Goal: Information Seeking & Learning: Learn about a topic

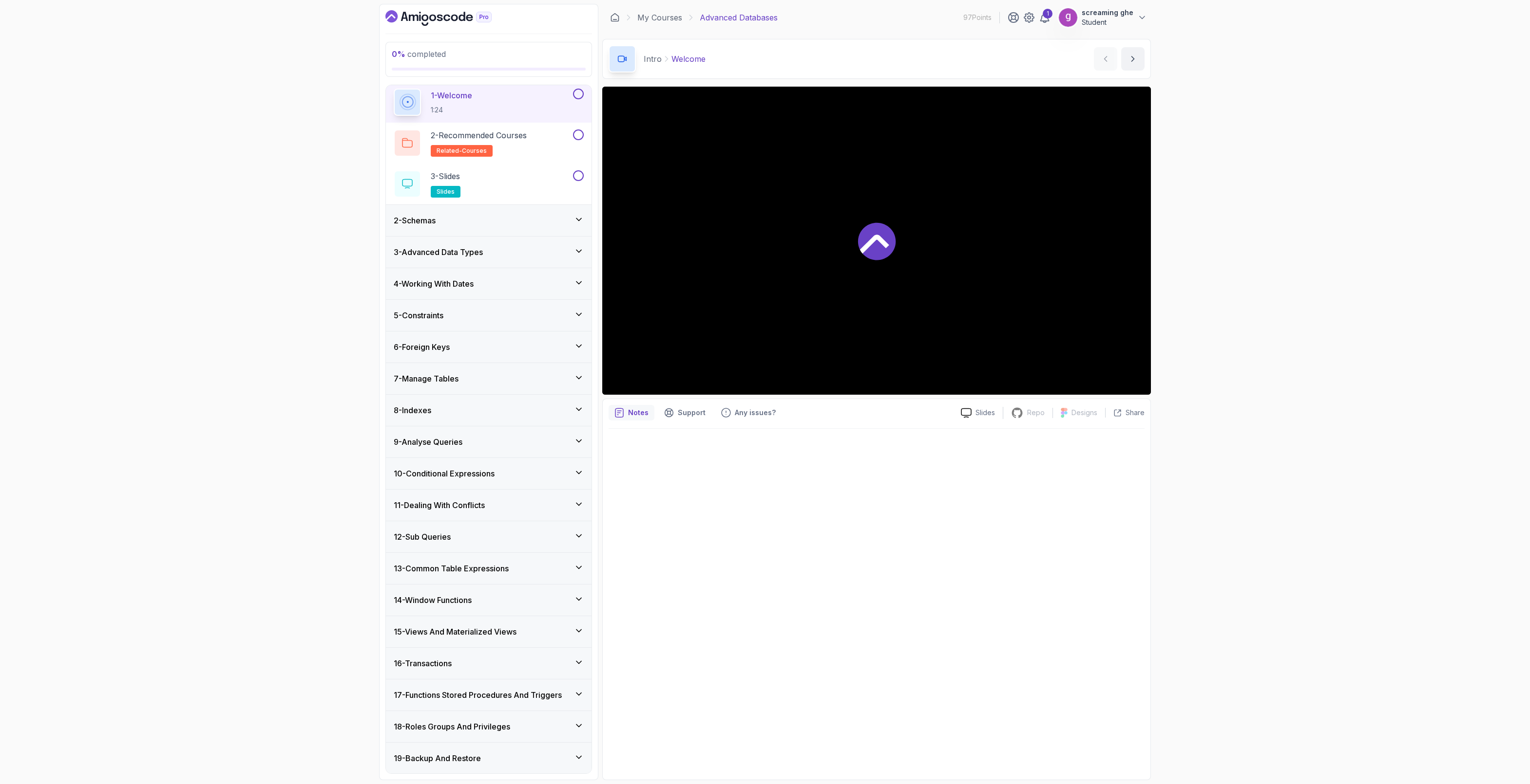
scroll to position [133, 0]
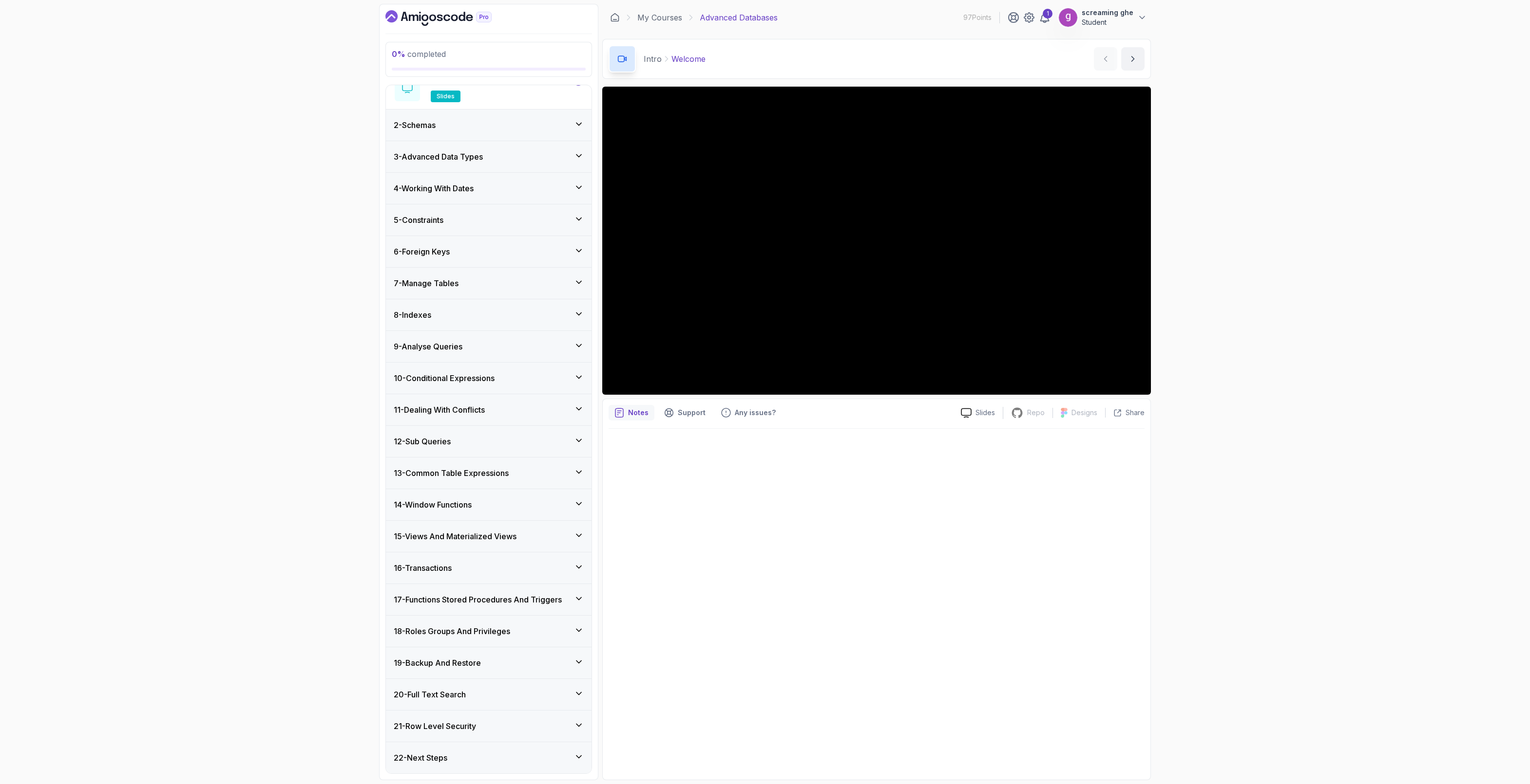
click at [472, 341] on div "9 - Analyse Queries" at bounding box center [489, 346] width 190 height 12
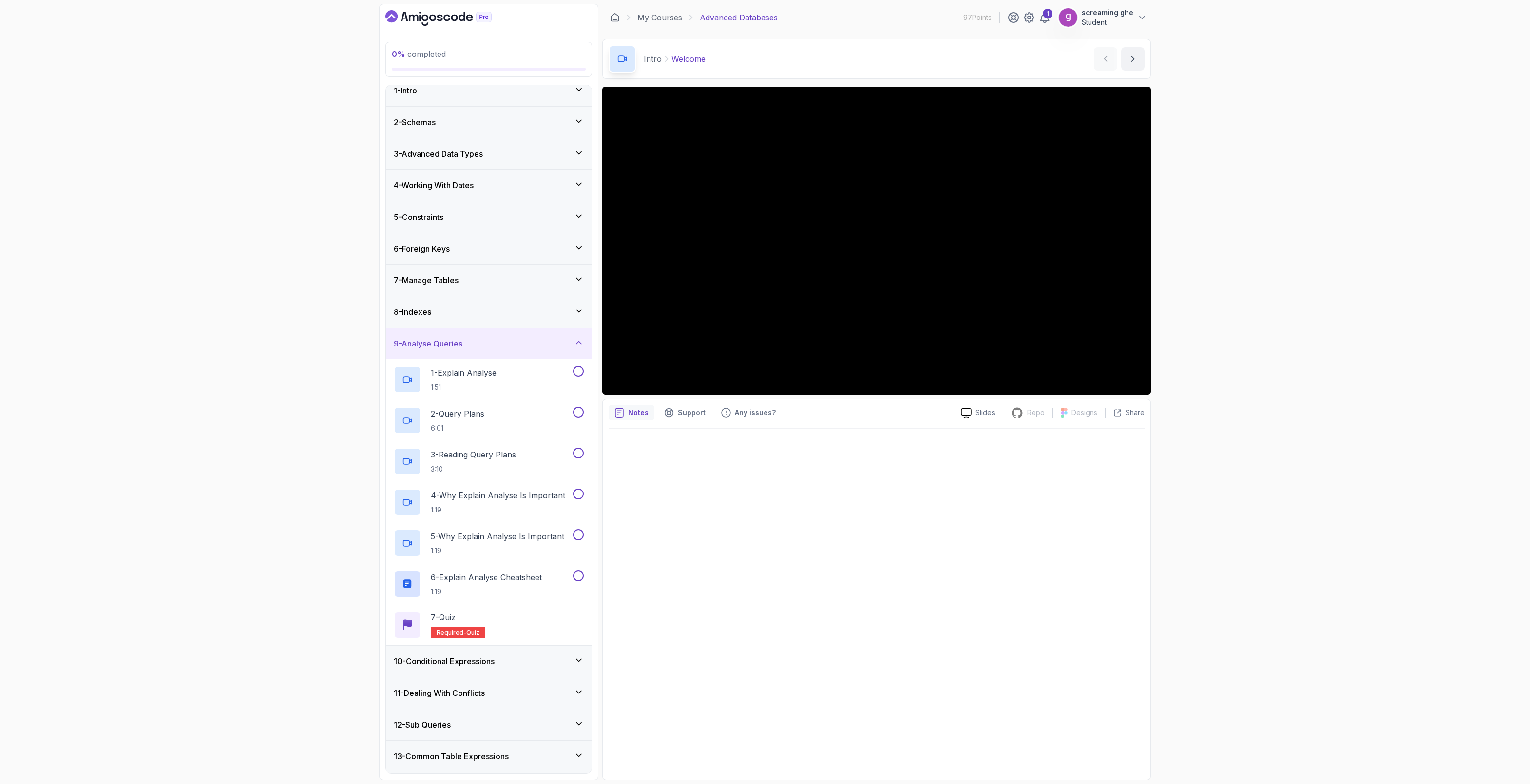
click at [473, 305] on div "8 - Indexes" at bounding box center [489, 312] width 206 height 32
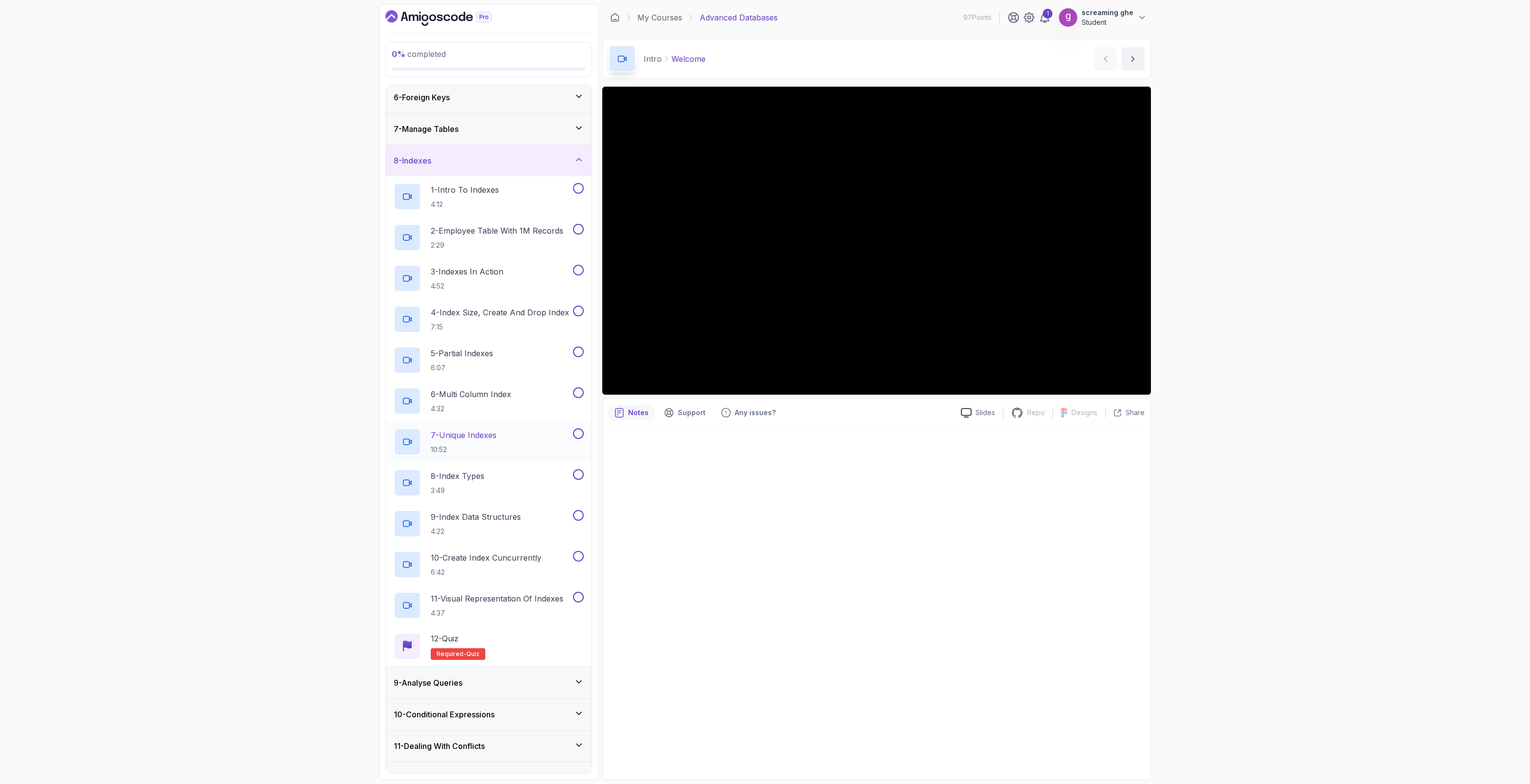
scroll to position [193, 0]
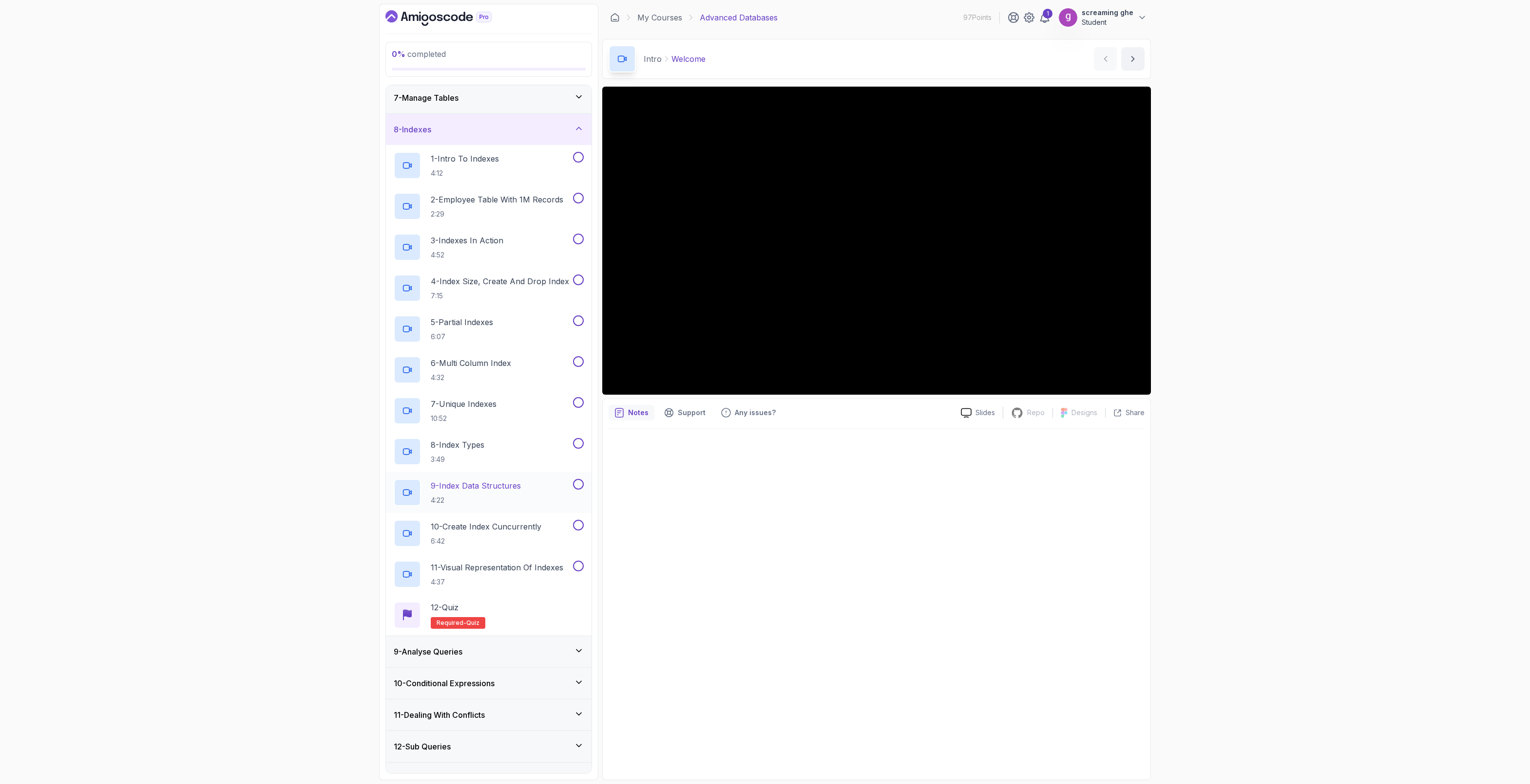
click at [496, 491] on p "9 - Index Data Structures" at bounding box center [476, 486] width 90 height 12
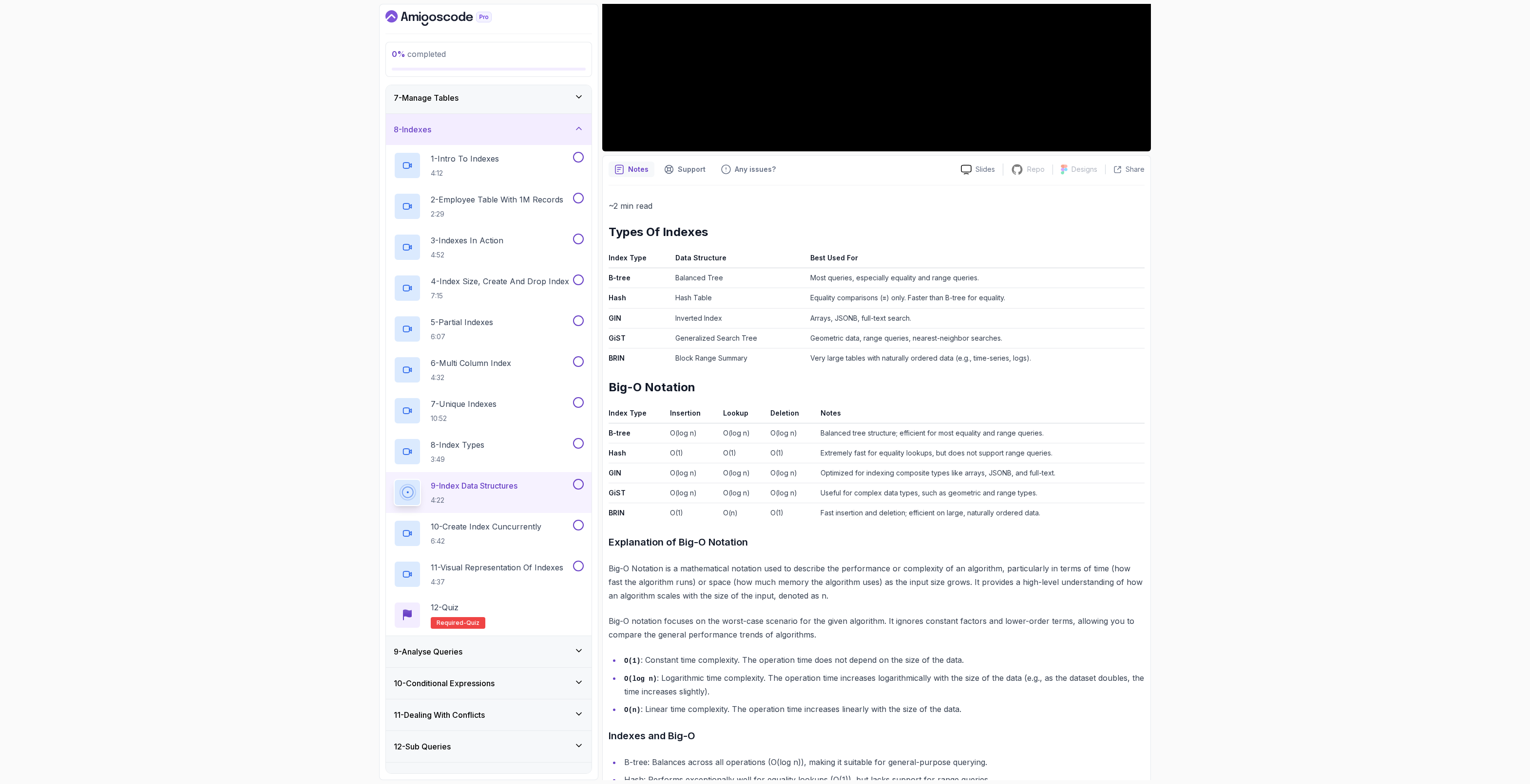
scroll to position [340, 0]
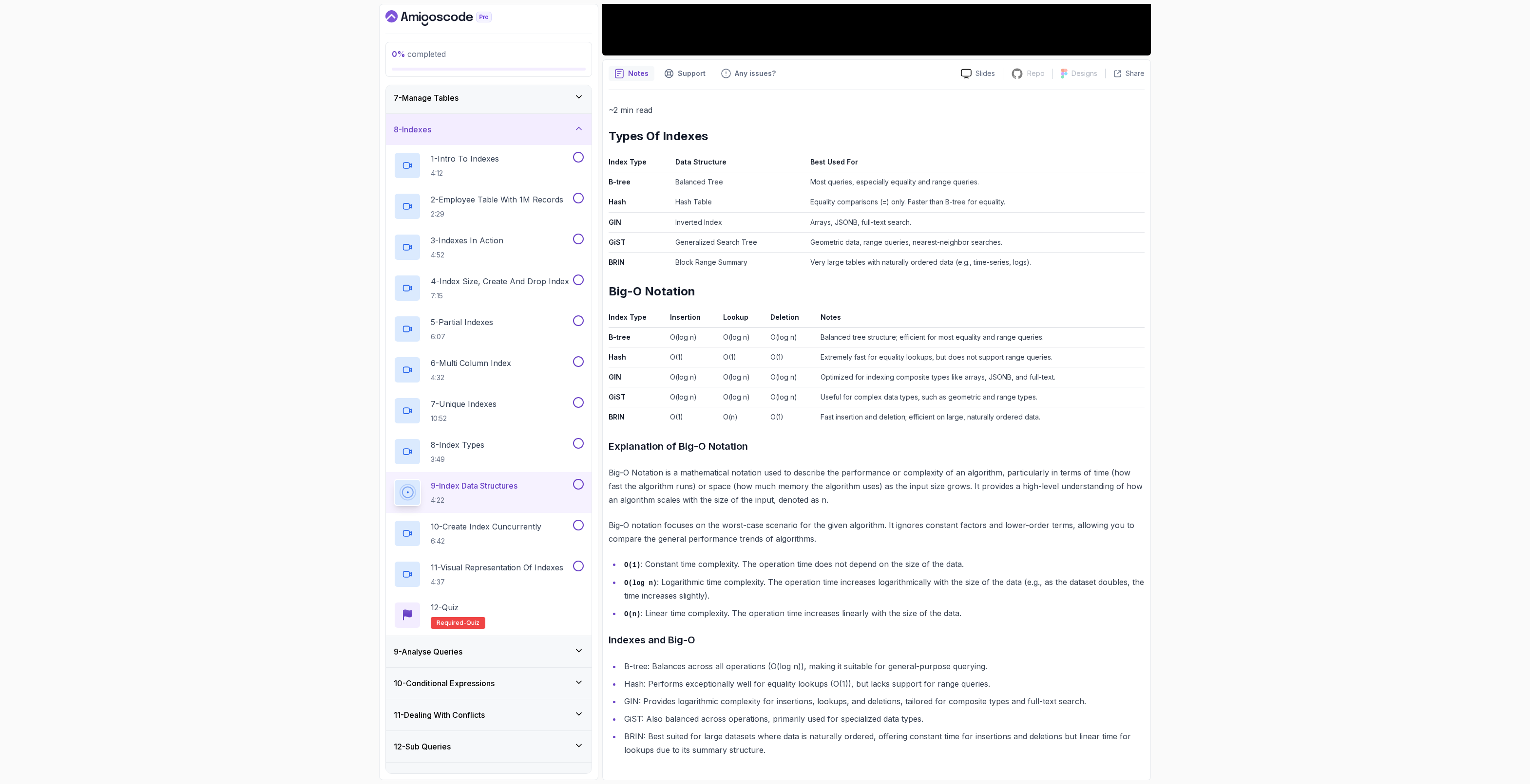
click at [1371, 526] on div "0 % completed 1 - Intro 2 - Schemas 3 - Advanced Data Types 4 - Working With Da…" at bounding box center [765, 392] width 1530 height 784
click at [499, 520] on div "10 - Create Index Cuncurrently 6:42" at bounding box center [482, 533] width 178 height 27
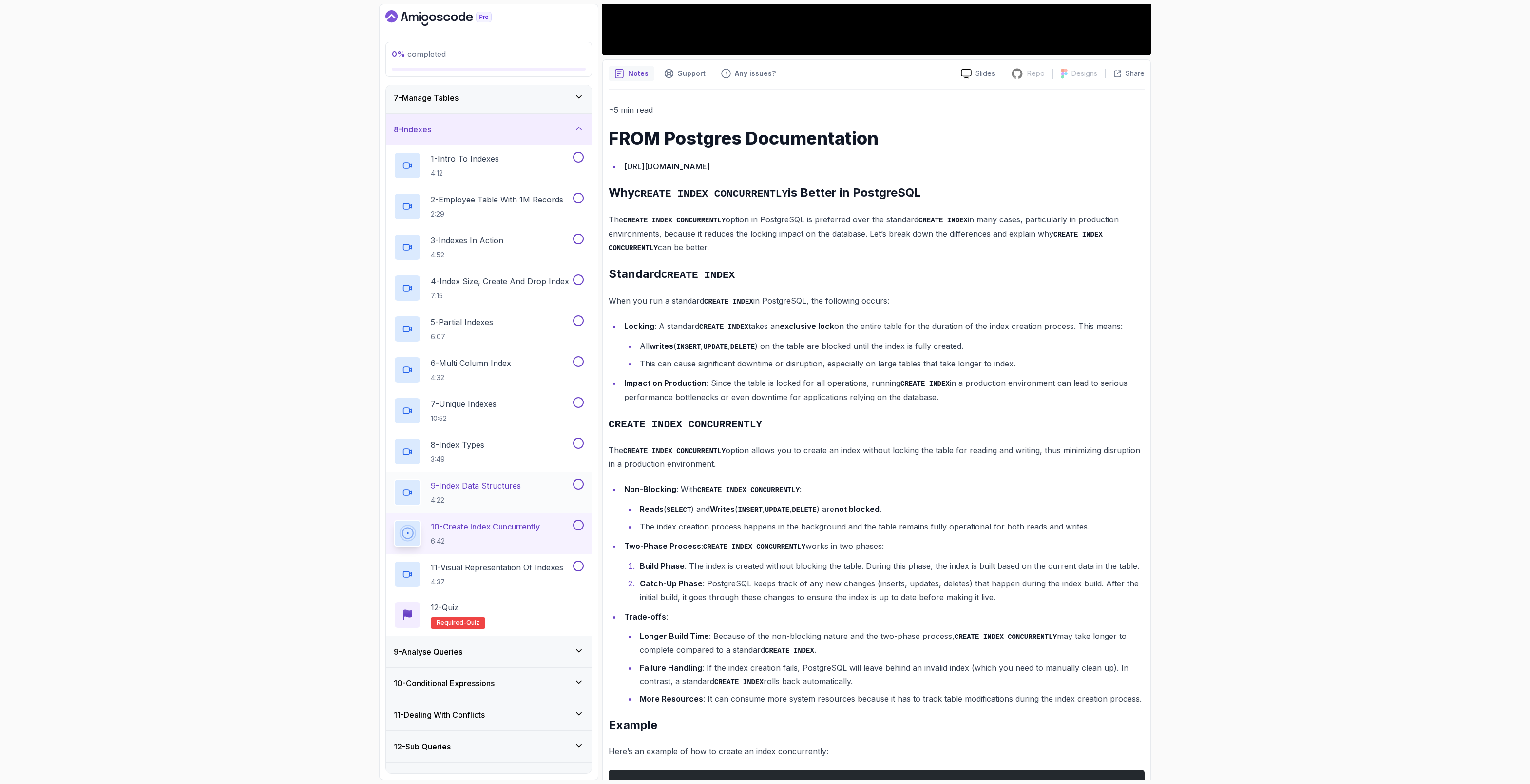
click at [492, 506] on div "9 - Index Data Structures 4:22" at bounding box center [482, 493] width 178 height 27
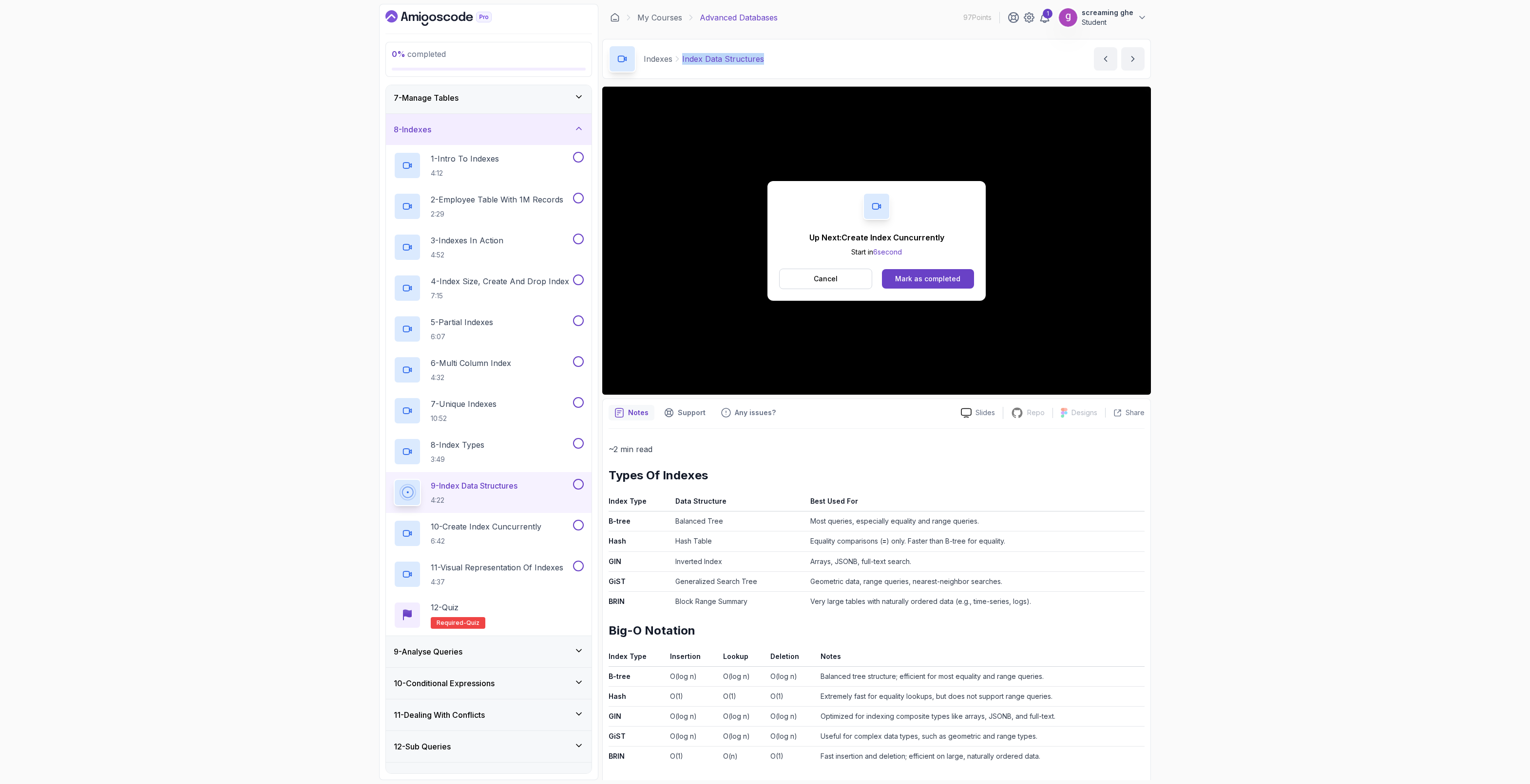
drag, startPoint x: 778, startPoint y: 59, endPoint x: 679, endPoint y: 64, distance: 99.1
click at [679, 64] on div "Indexes Index Data Structures Index Data Structures by [PERSON_NAME]" at bounding box center [876, 59] width 548 height 40
copy p "Index Data Structures"
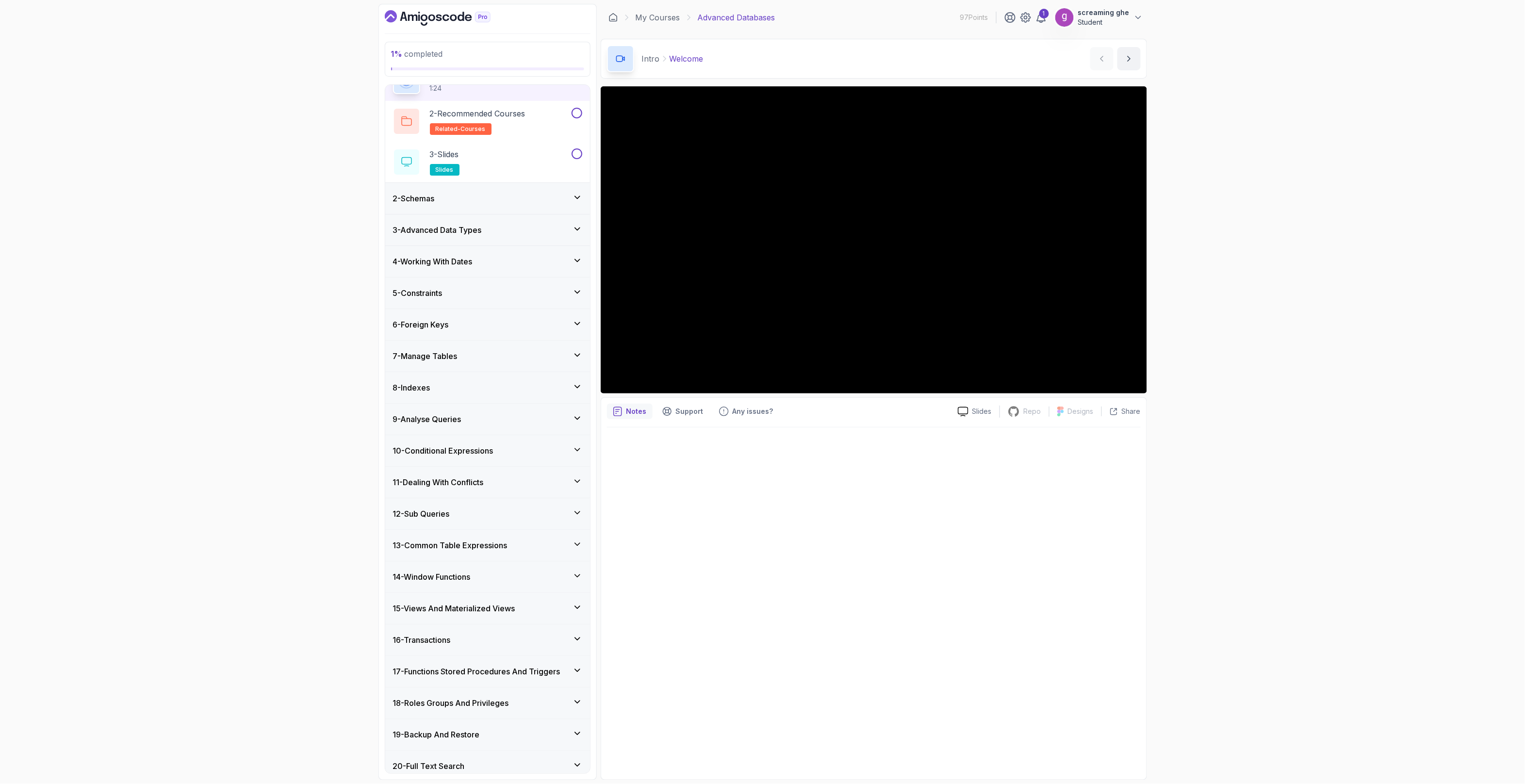
scroll to position [130, 0]
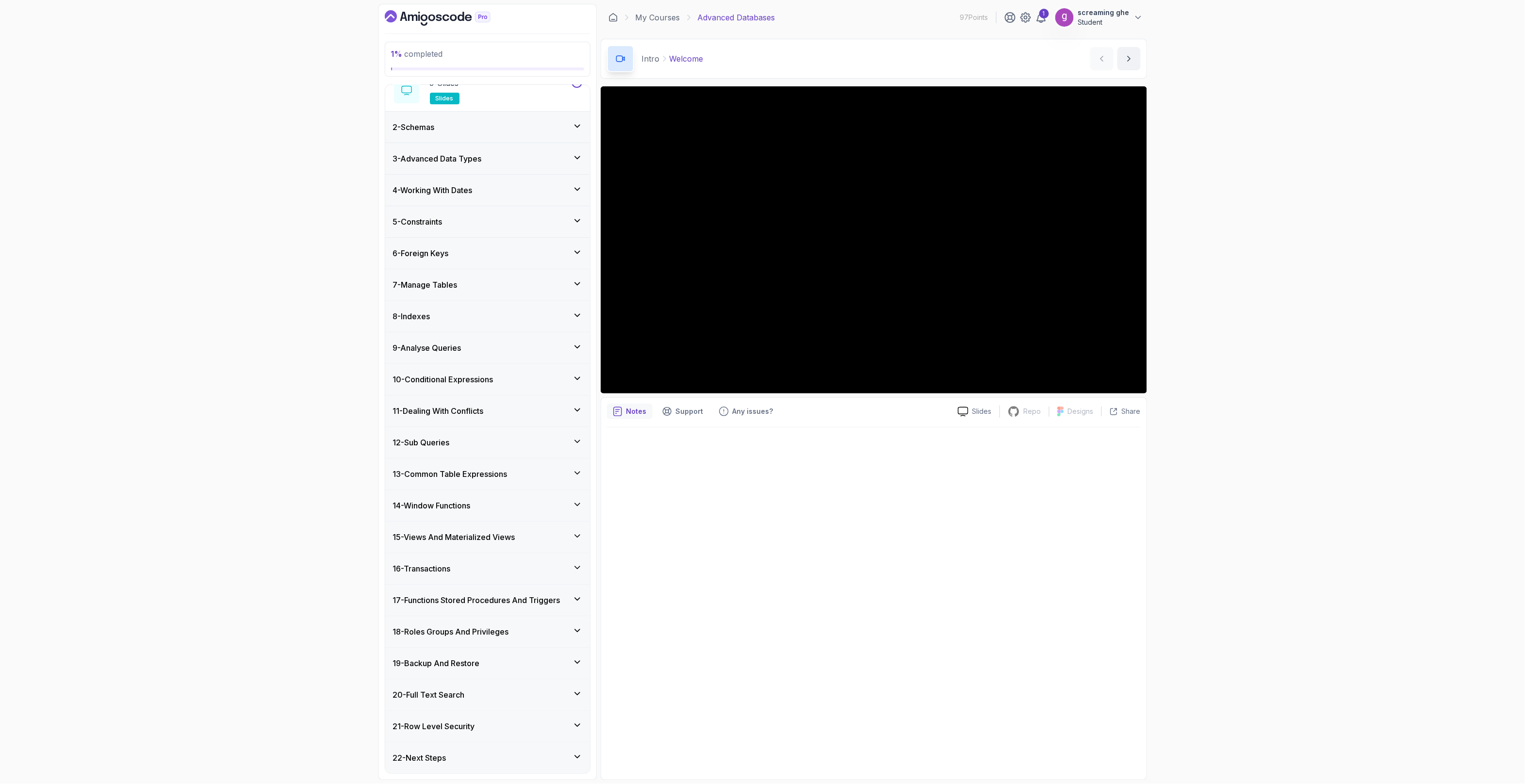
click at [460, 325] on div "8 - Indexes" at bounding box center [488, 316] width 205 height 31
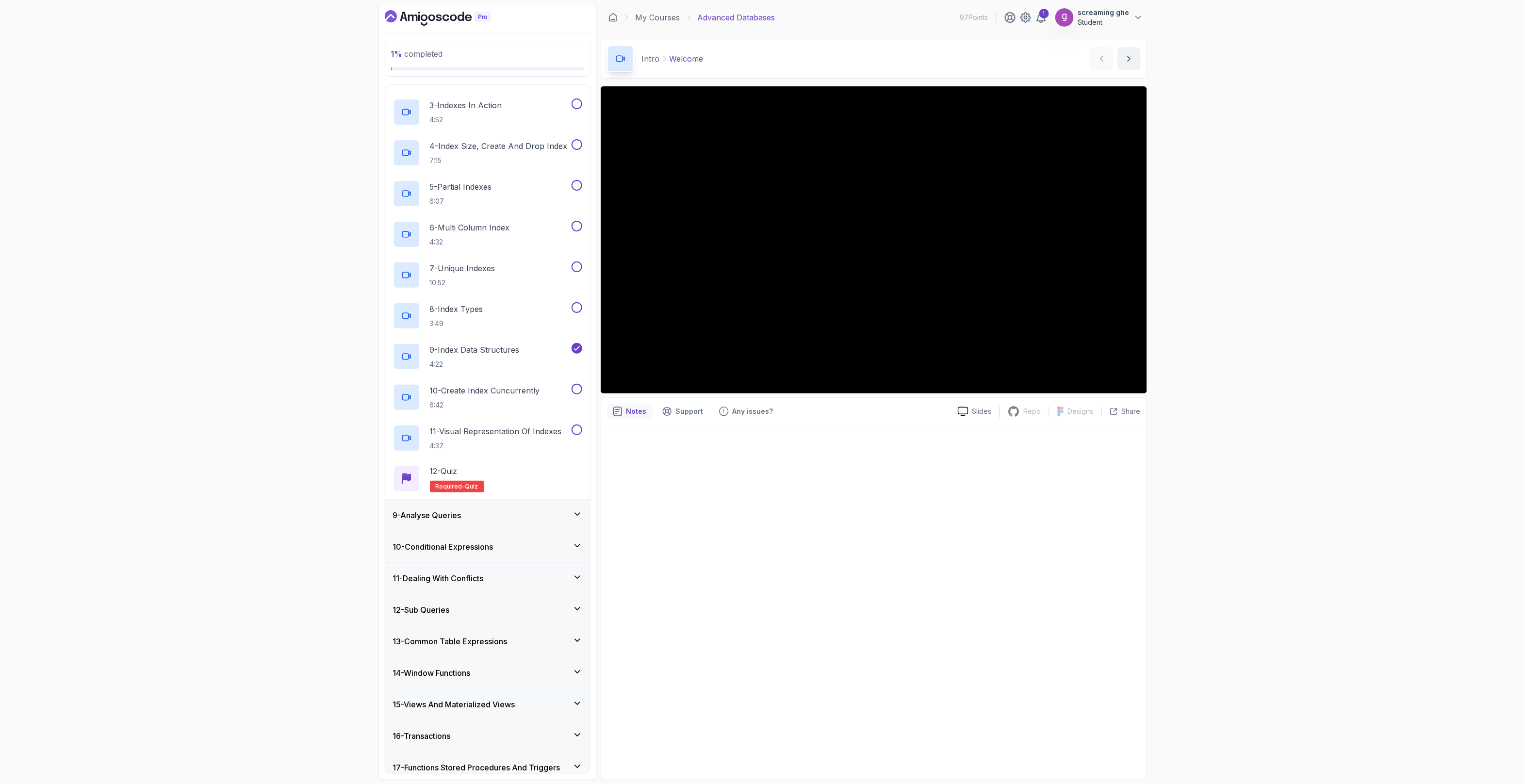
scroll to position [372, 0]
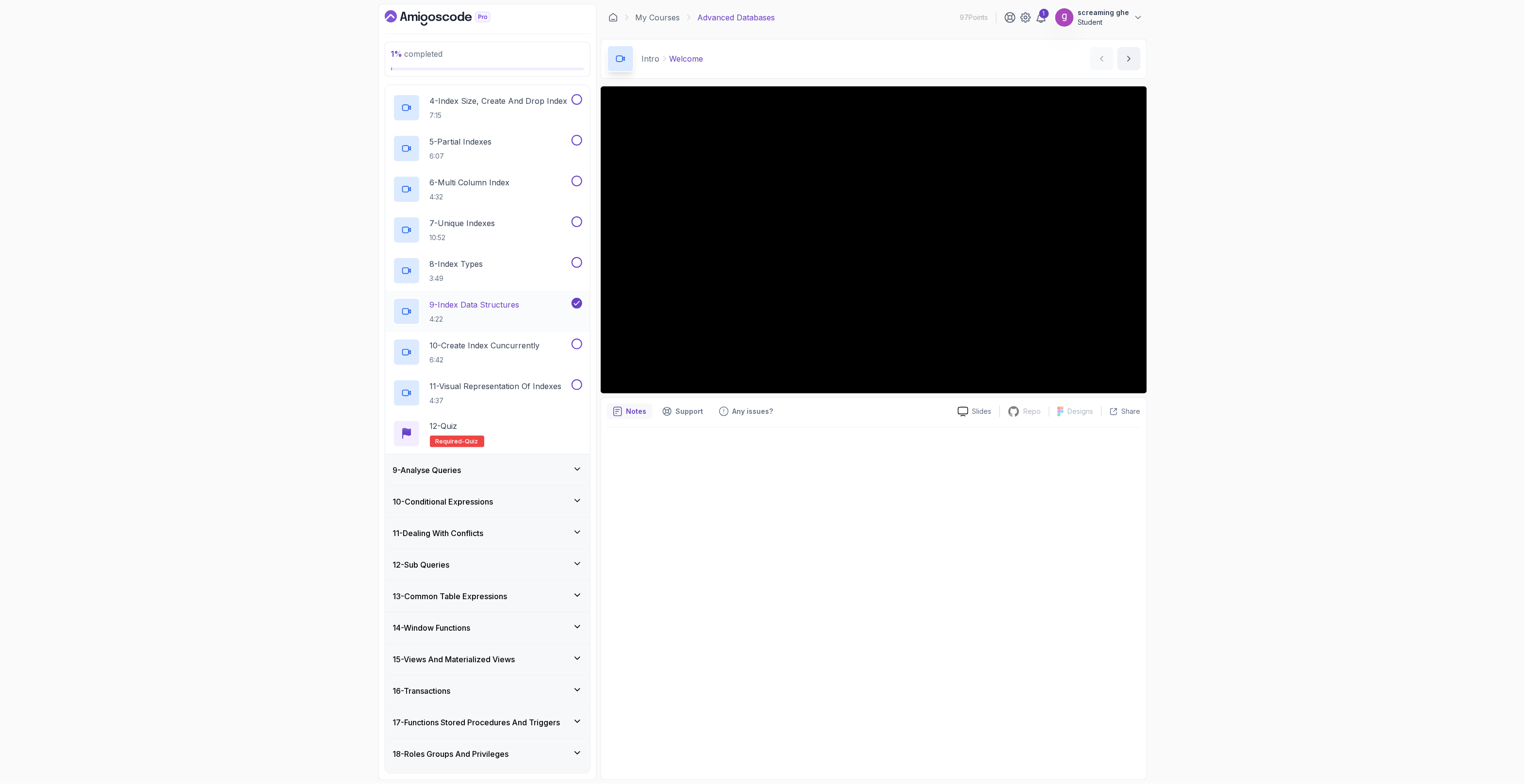
click at [573, 304] on icon at bounding box center [577, 303] width 9 height 10
click at [524, 315] on div "9 - Index Data Structures 4:22" at bounding box center [481, 312] width 177 height 27
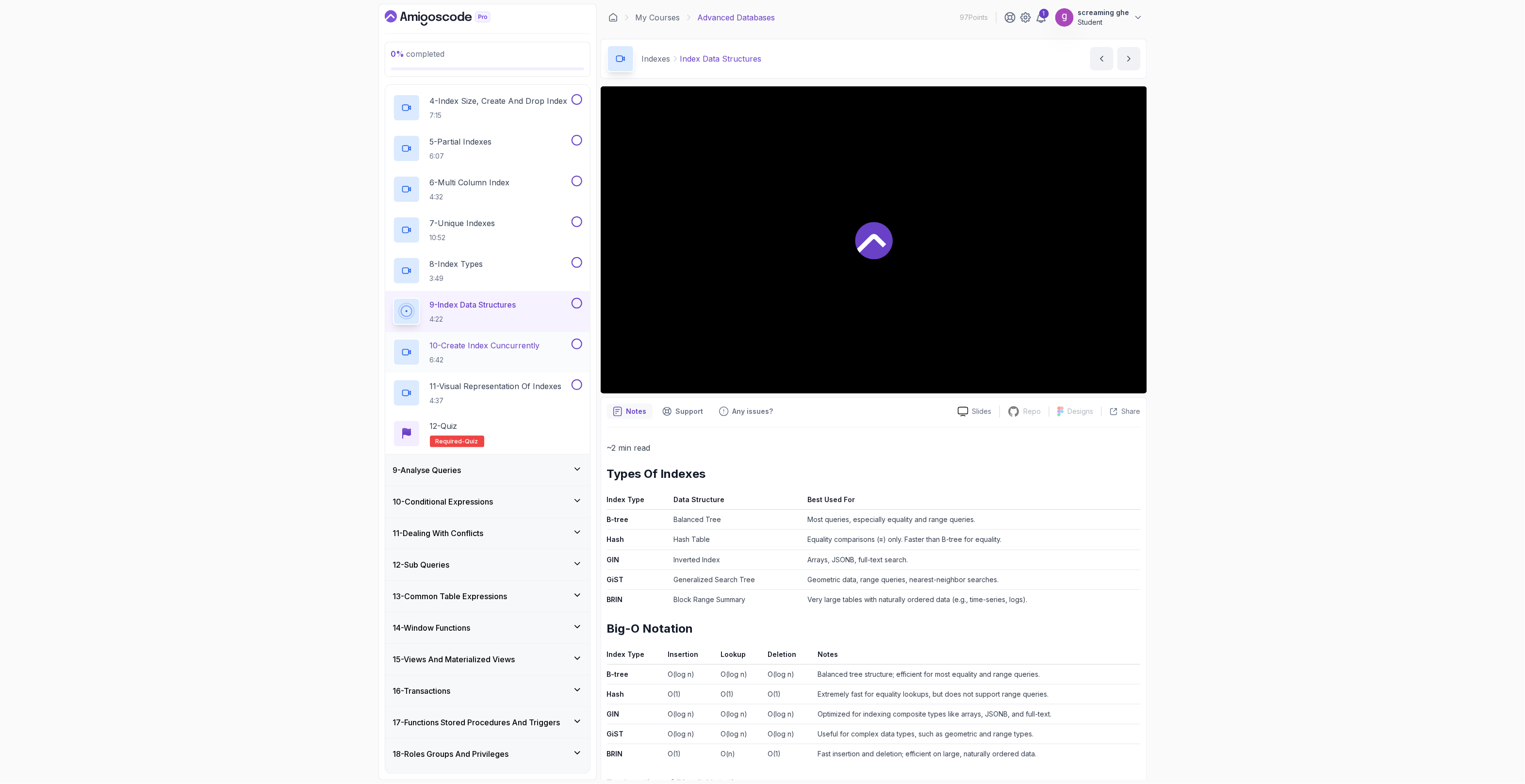
click at [515, 357] on p "6:42" at bounding box center [485, 360] width 110 height 10
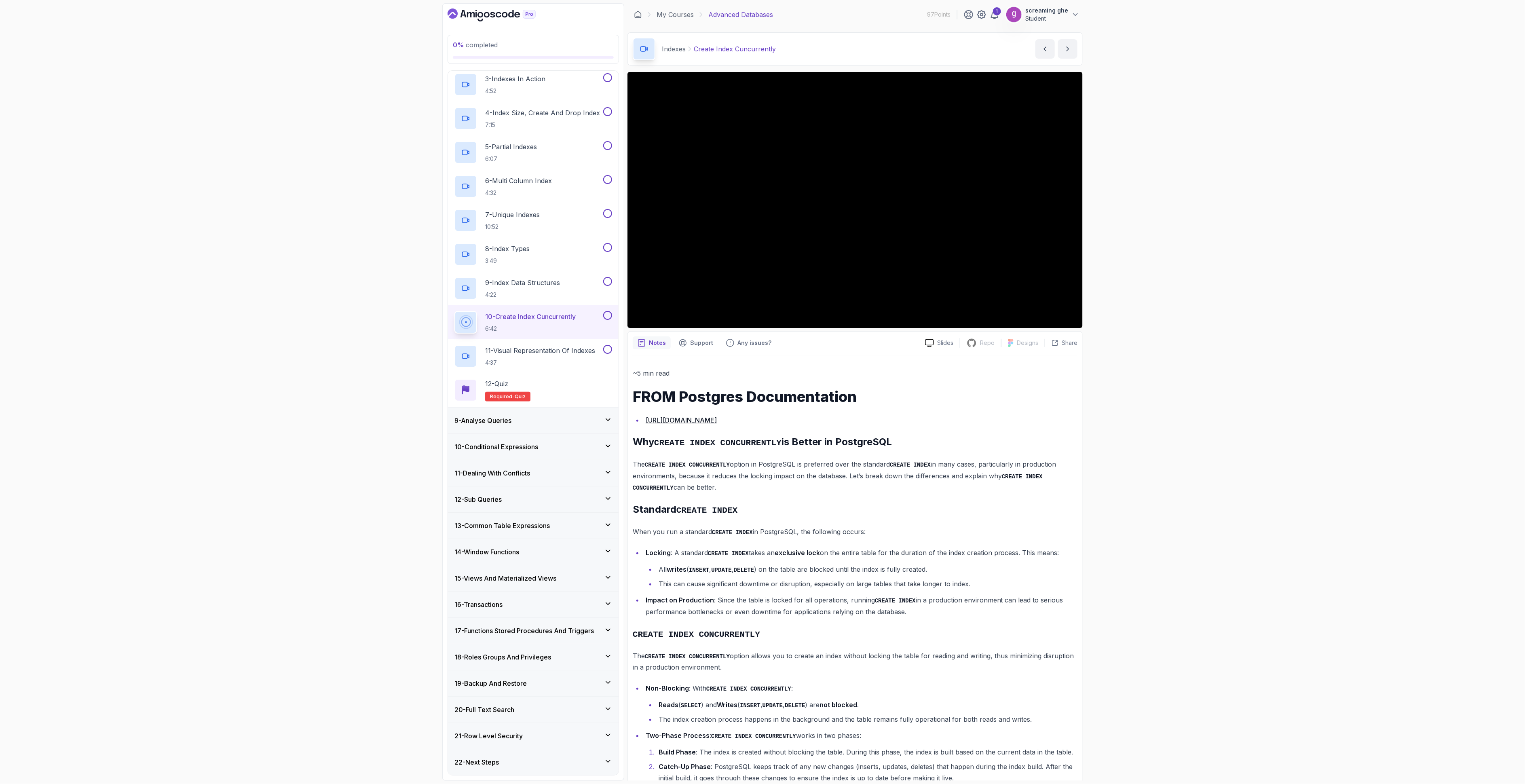
drag, startPoint x: 329, startPoint y: 412, endPoint x: 334, endPoint y: 411, distance: 5.1
click at [329, 412] on div "0 % completed 1 - Intro 2 - Schemas 3 - Advanced Data Types 4 - Working With Da…" at bounding box center [762, 392] width 1525 height 784
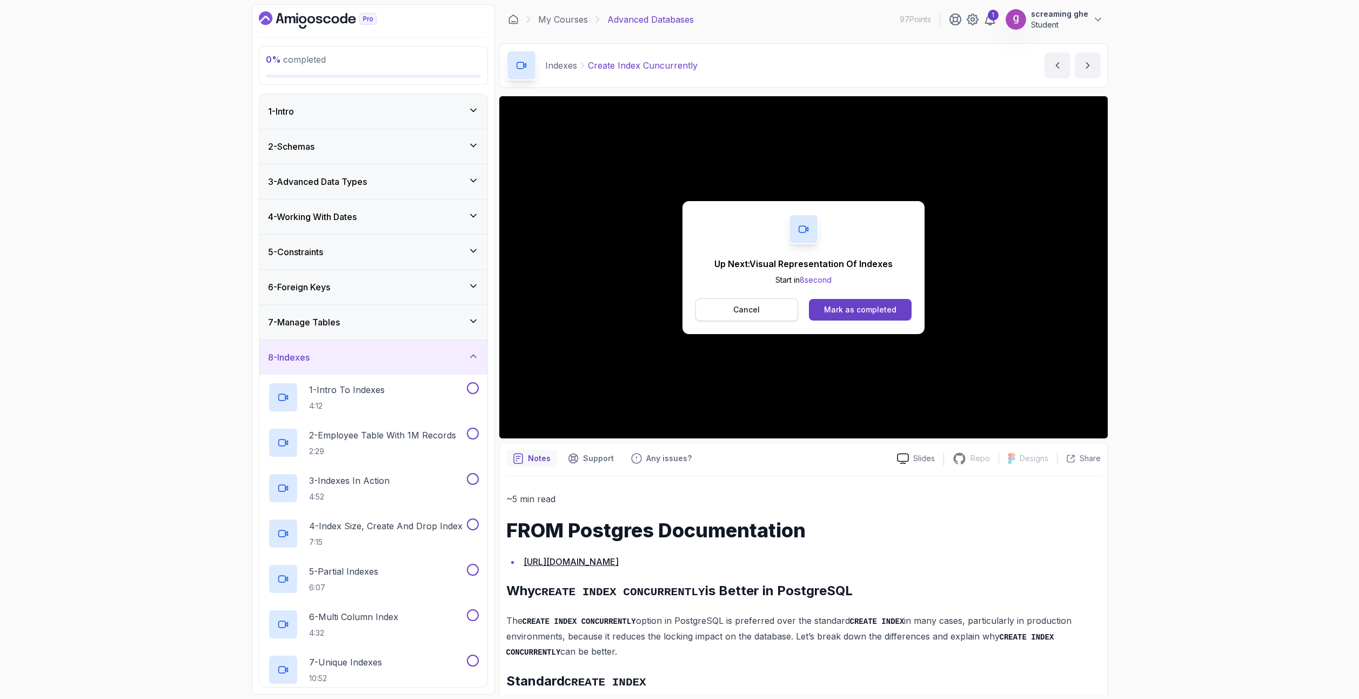
click at [746, 298] on button "Cancel" at bounding box center [746, 309] width 103 height 23
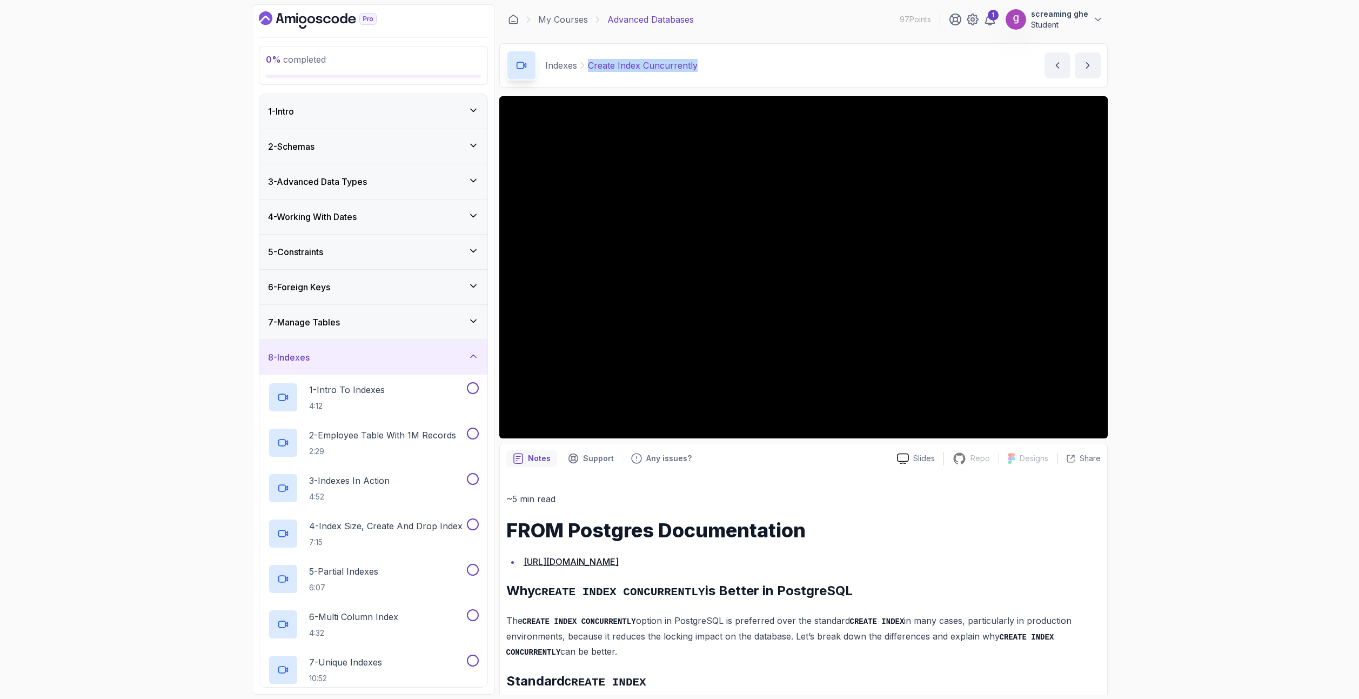
drag, startPoint x: 709, startPoint y: 73, endPoint x: 586, endPoint y: 77, distance: 123.2
click at [586, 77] on div "Indexes Create Index Cuncurrently Create Index Cuncurrently by nelson" at bounding box center [803, 65] width 608 height 44
copy p "Create Index Cuncurrently"
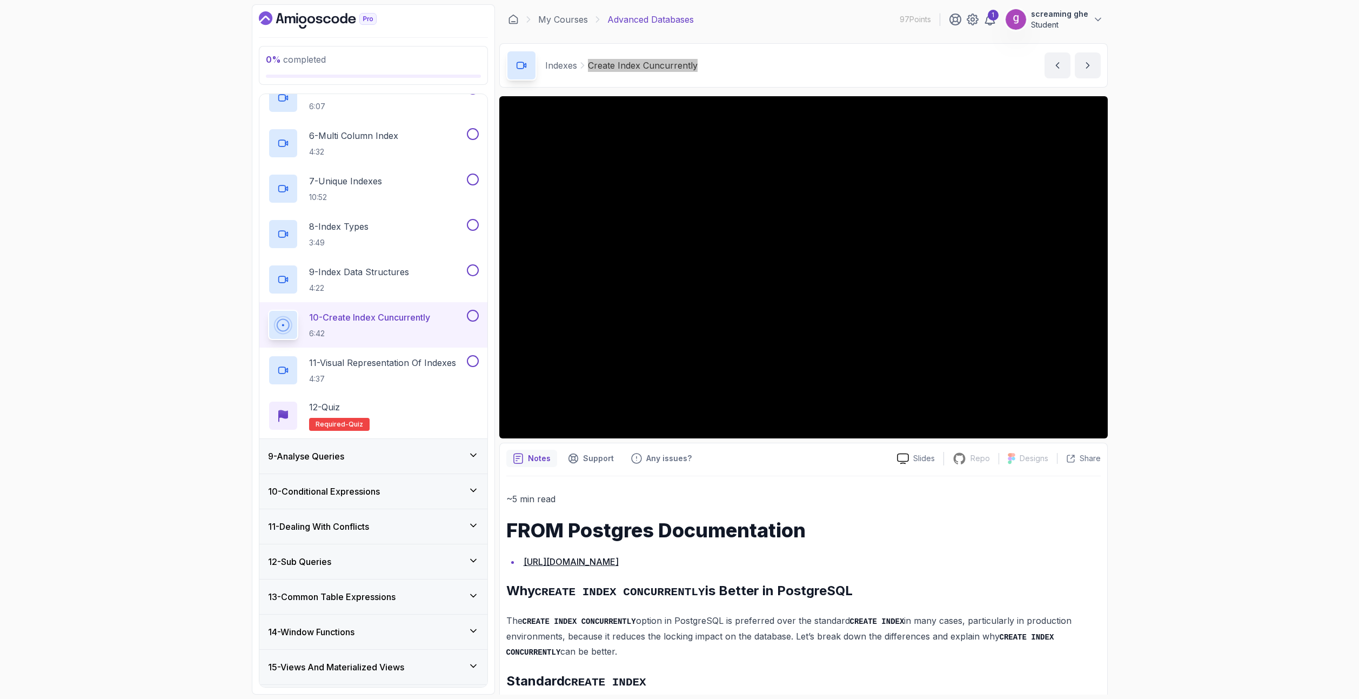
scroll to position [486, 0]
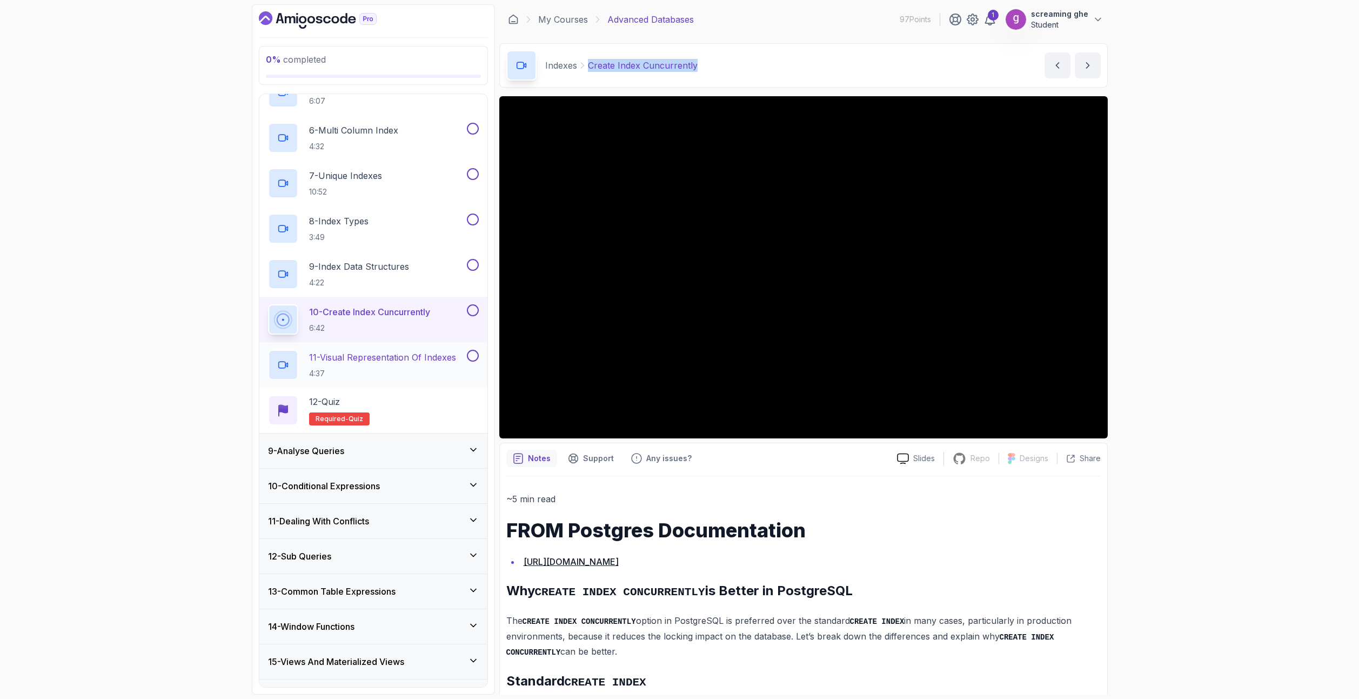
click at [379, 360] on p "11 - Visual Representation Of Indexes" at bounding box center [382, 357] width 147 height 13
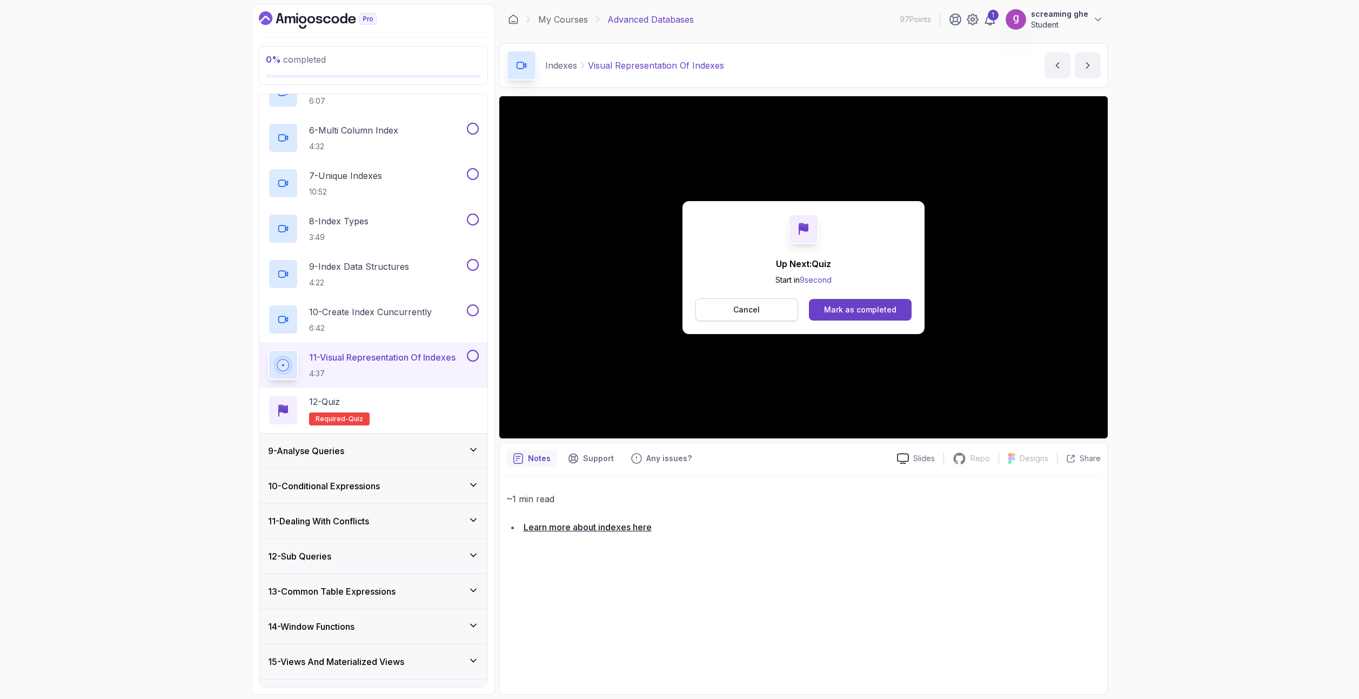
click at [768, 316] on button "Cancel" at bounding box center [746, 309] width 103 height 23
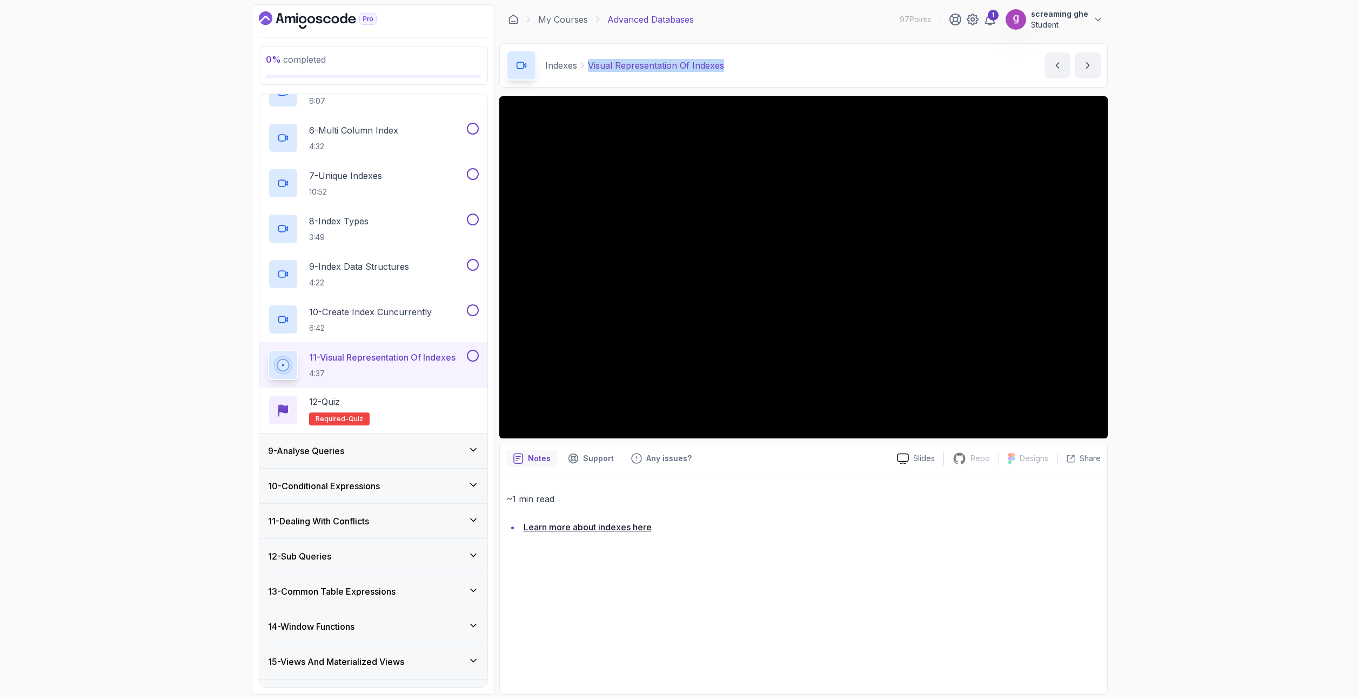
drag, startPoint x: 746, startPoint y: 65, endPoint x: 577, endPoint y: 63, distance: 169.7
click at [577, 63] on div "Indexes Visual Representation Of Indexes Visual Representation Of Indexes by ne…" at bounding box center [803, 65] width 608 height 44
copy p "Visual Representation Of Indexes"
click at [425, 445] on div "9 - Analyse Queries" at bounding box center [373, 450] width 211 height 13
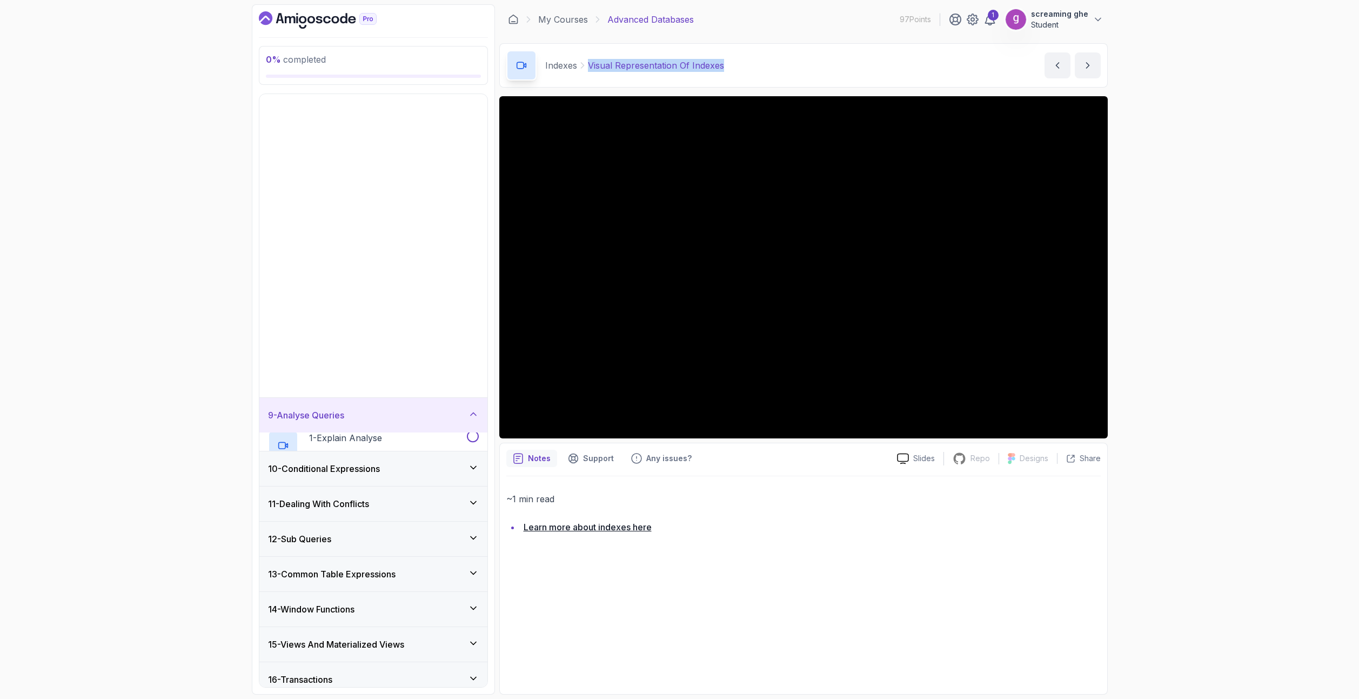
scroll to position [180, 0]
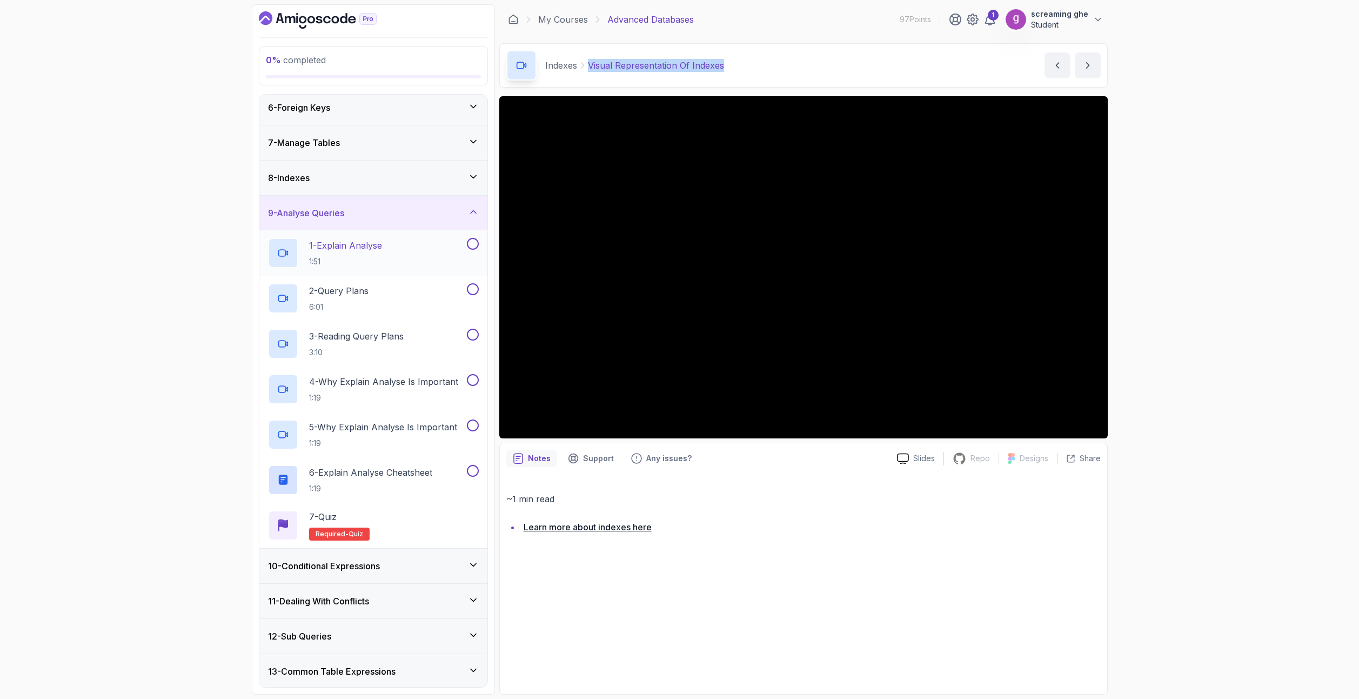
click at [401, 248] on div "1 - Explain Analyse 1:51" at bounding box center [366, 253] width 197 height 30
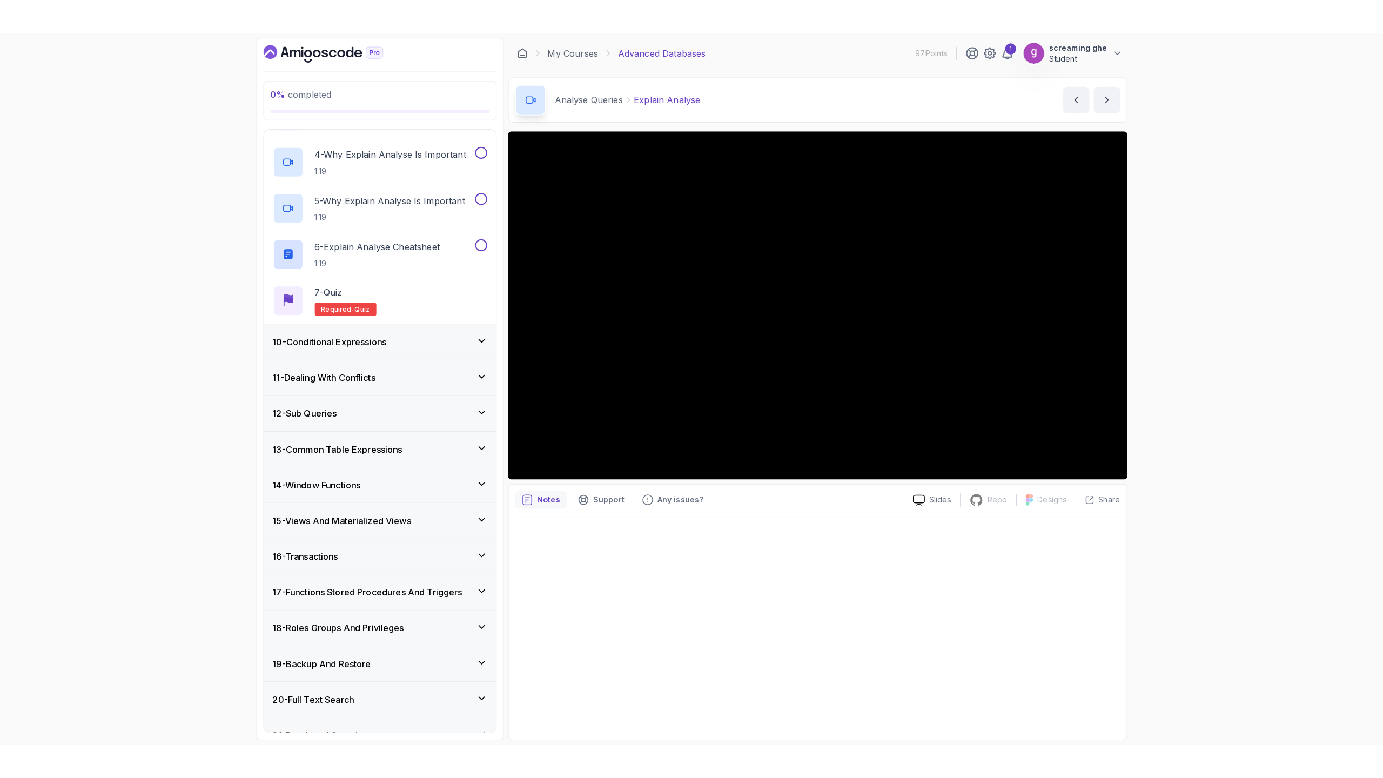
scroll to position [498, 0]
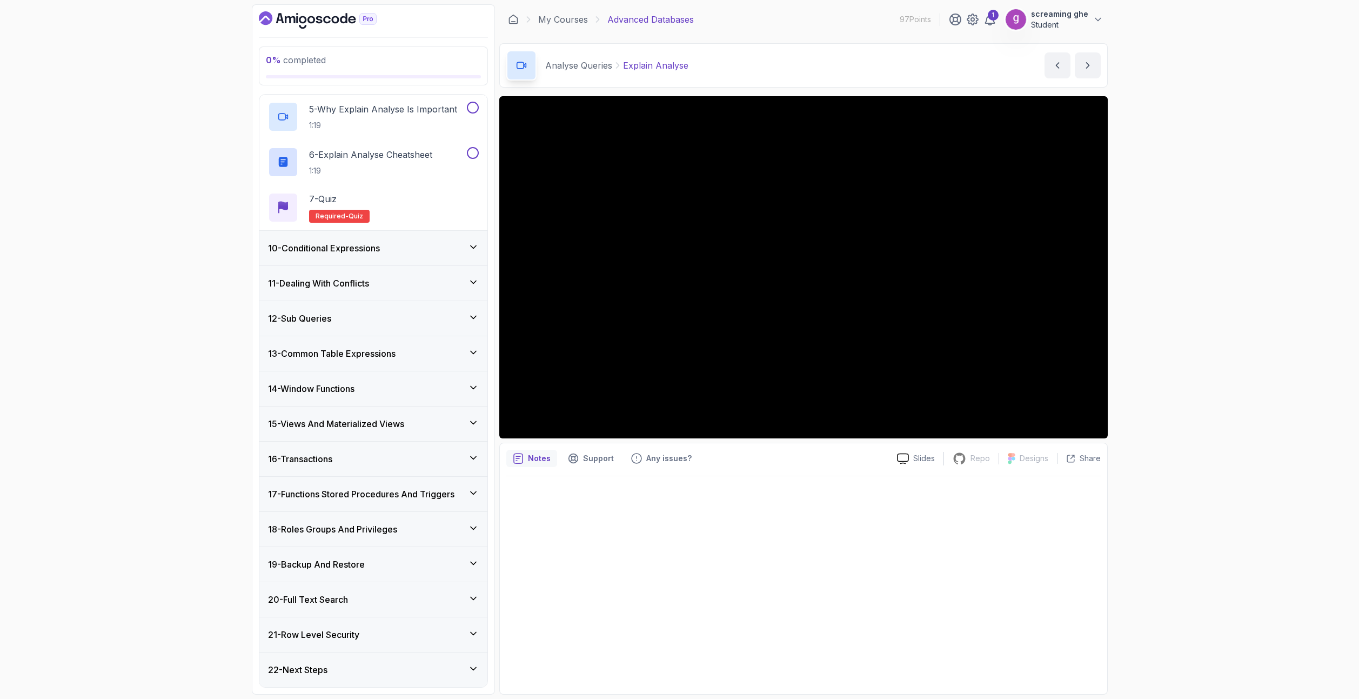
click at [1168, 545] on div "0 % completed 1 - Intro 2 - Schemas 3 - Advanced Data Types 4 - Working With Da…" at bounding box center [679, 349] width 1359 height 699
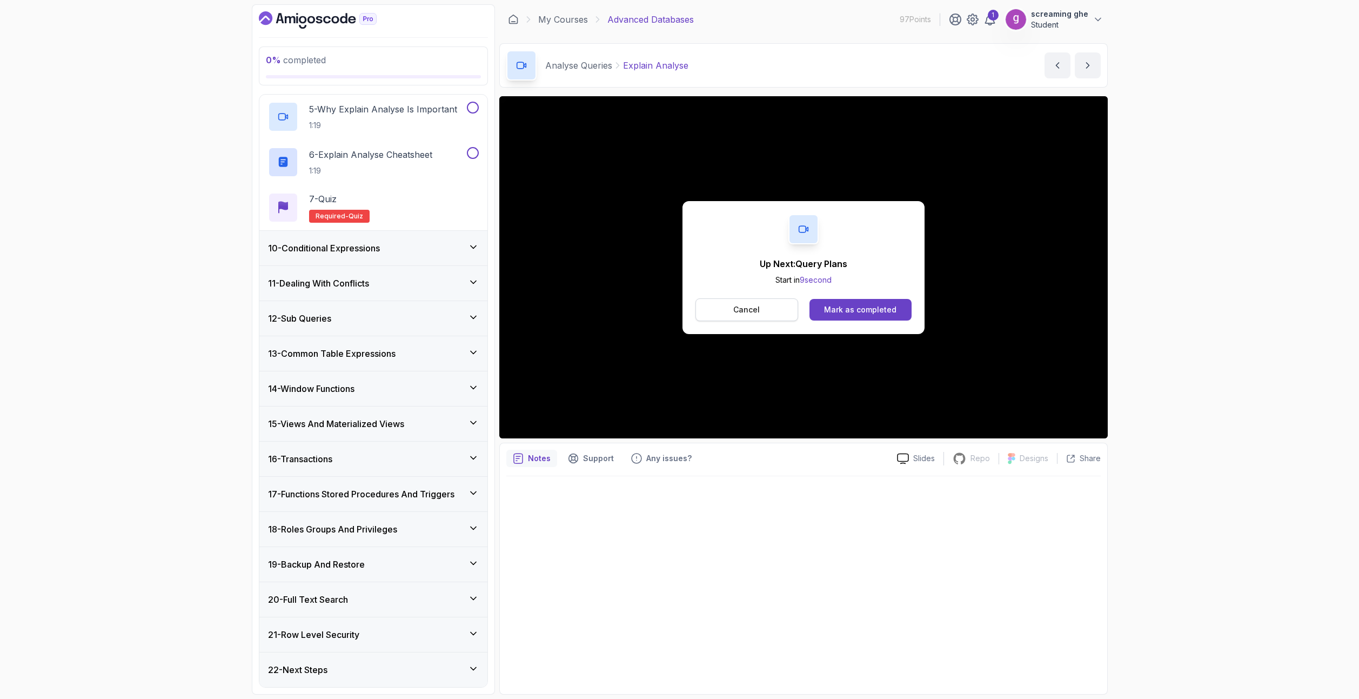
click at [755, 308] on p "Cancel" at bounding box center [746, 309] width 26 height 11
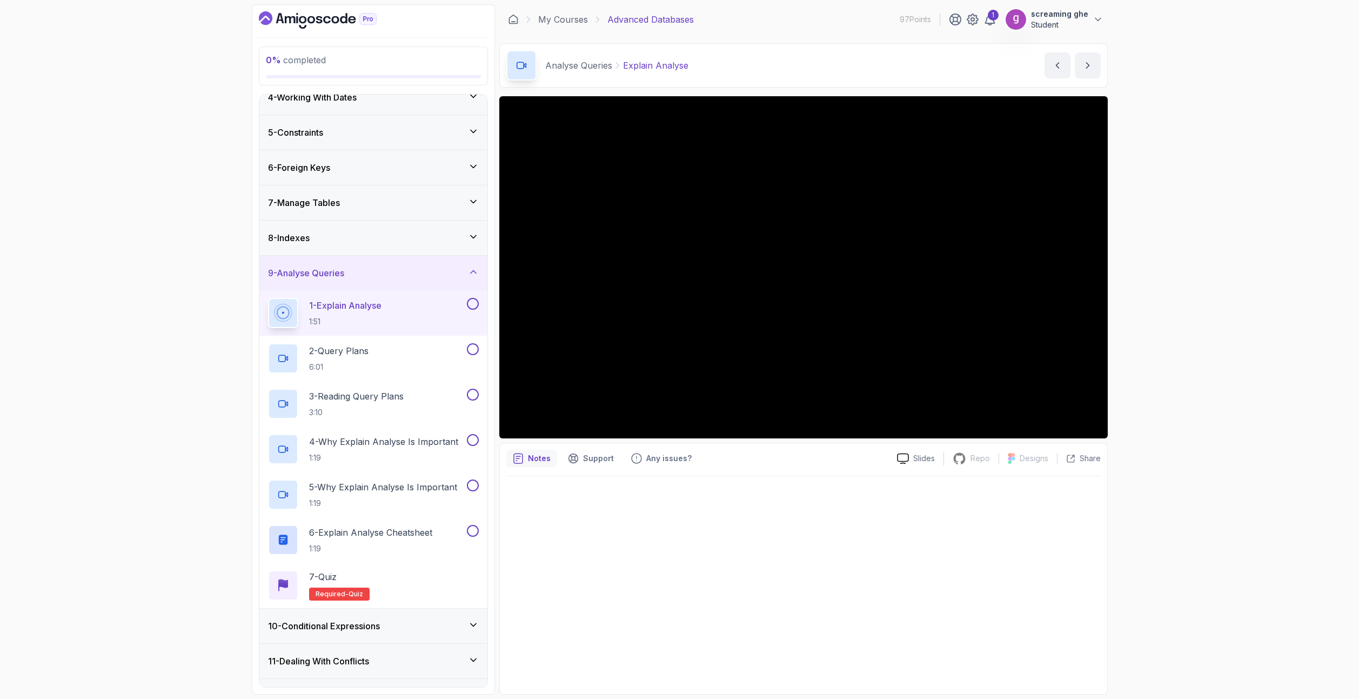
scroll to position [119, 0]
drag, startPoint x: 702, startPoint y: 70, endPoint x: 622, endPoint y: 62, distance: 79.9
click at [622, 62] on div "Analyse Queries Explain Analyse Explain Analyse by nelson" at bounding box center [803, 65] width 608 height 44
copy p "Explain Analyse"
click at [368, 362] on p "6:01" at bounding box center [338, 367] width 59 height 11
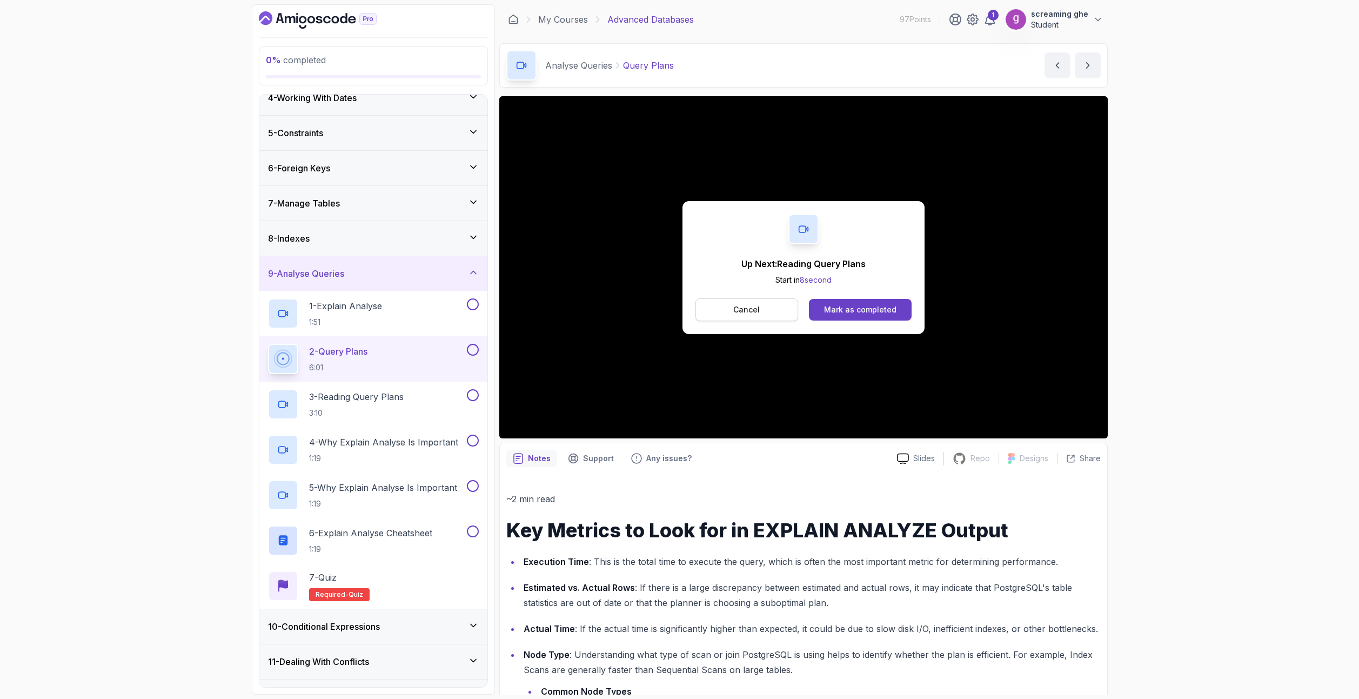
click at [740, 315] on button "Cancel" at bounding box center [746, 309] width 103 height 23
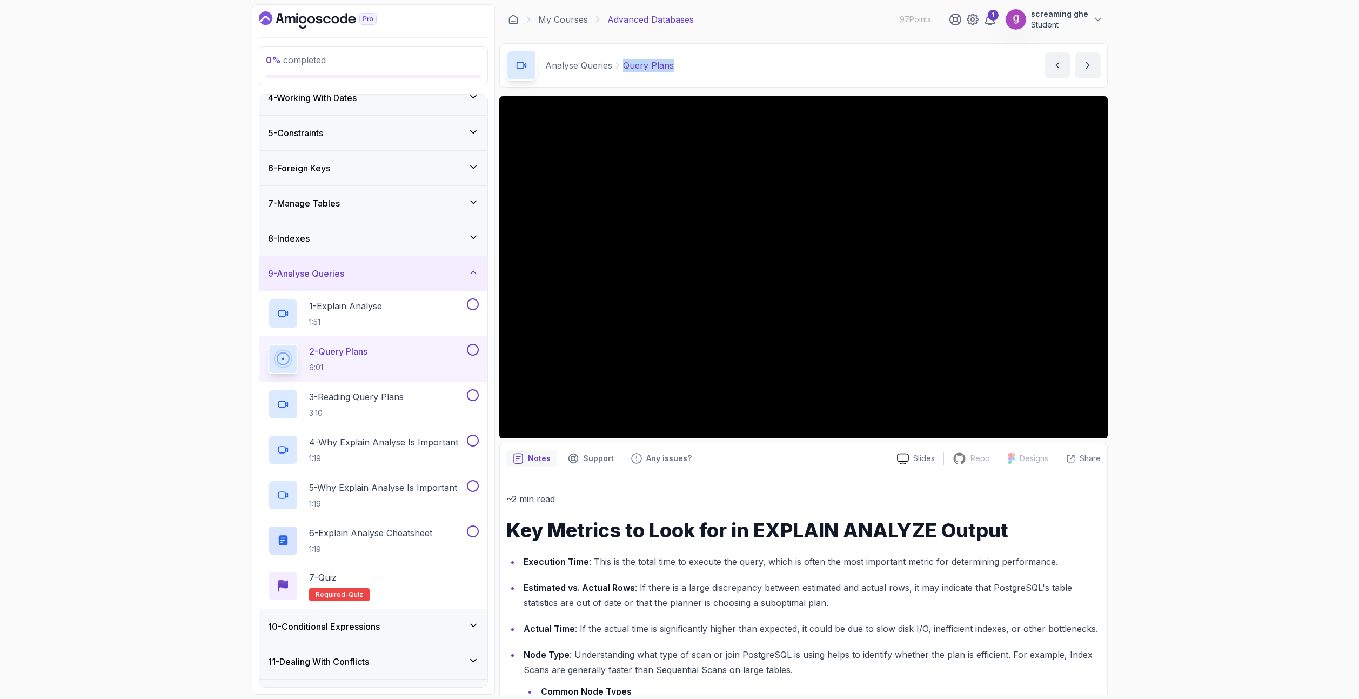
drag, startPoint x: 641, startPoint y: 74, endPoint x: 614, endPoint y: 69, distance: 27.5
click at [614, 69] on div "Analyse Queries Query Plans Query Plans by nelson" at bounding box center [803, 65] width 608 height 44
copy p "Query Plans"
click at [421, 408] on div "3 - Reading Query Plans 3:10" at bounding box center [366, 404] width 197 height 30
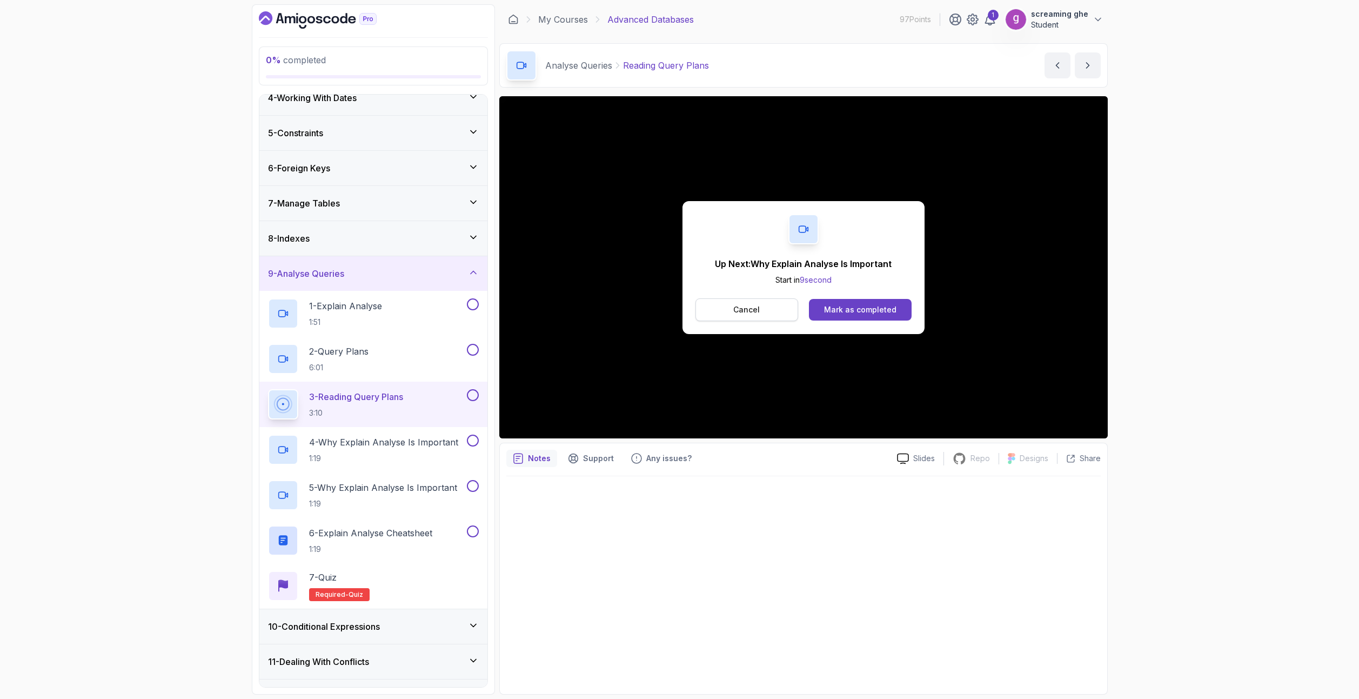
click at [751, 307] on p "Cancel" at bounding box center [746, 309] width 26 height 11
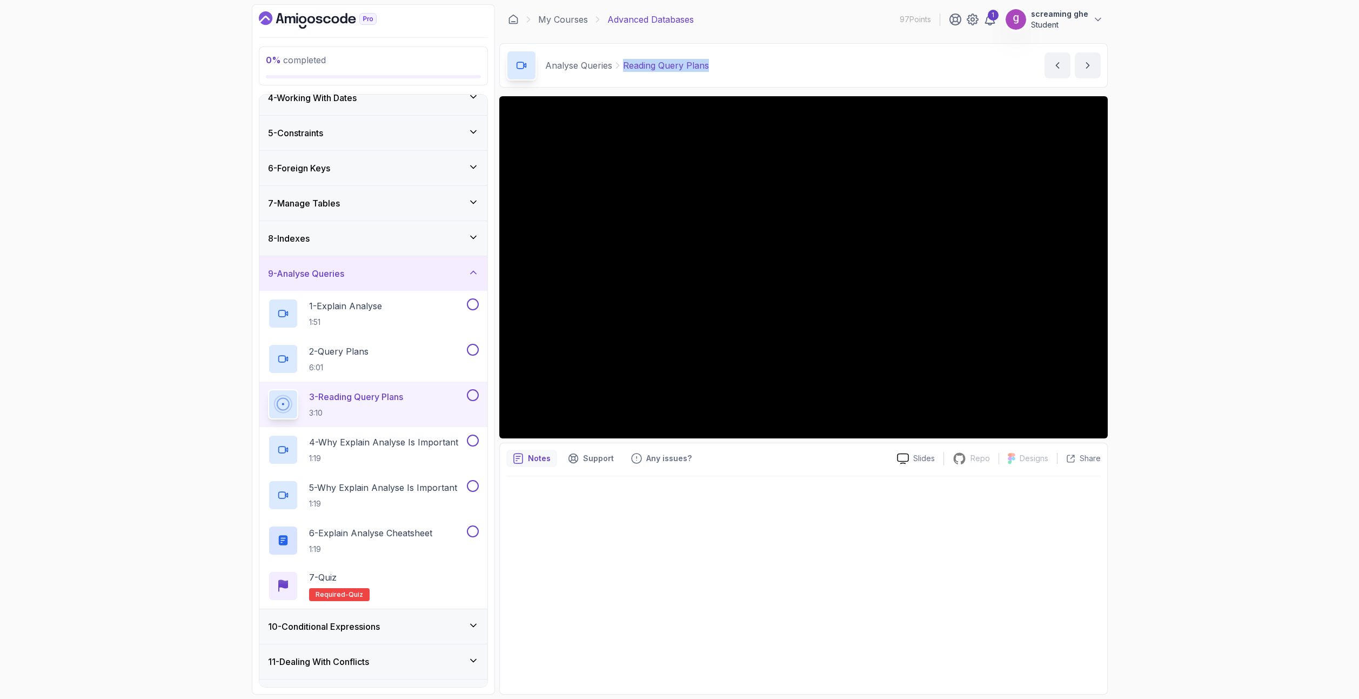
copy p "Reading Query Plans"
drag, startPoint x: 716, startPoint y: 64, endPoint x: 638, endPoint y: 75, distance: 79.0
click at [620, 64] on div "Analyse Queries Reading Query Plans Reading Query Plans by nelson" at bounding box center [803, 65] width 608 height 44
click at [357, 457] on p "1:19" at bounding box center [383, 458] width 149 height 11
